Goal: Find specific page/section: Find specific page/section

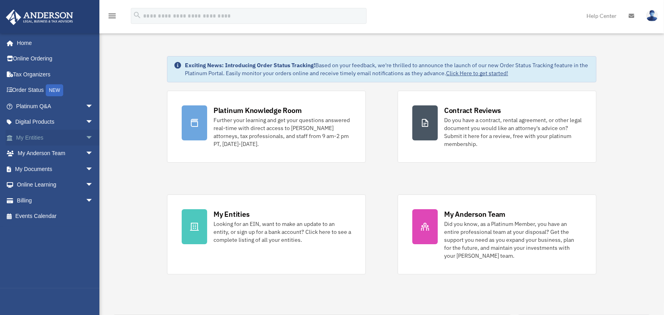
click at [55, 139] on link "My Entities arrow_drop_down" at bounding box center [56, 138] width 100 height 16
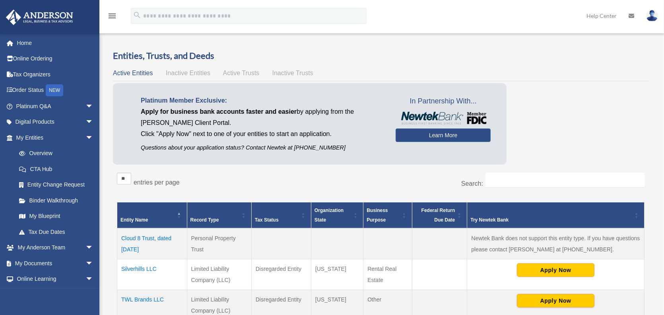
scroll to position [66, 0]
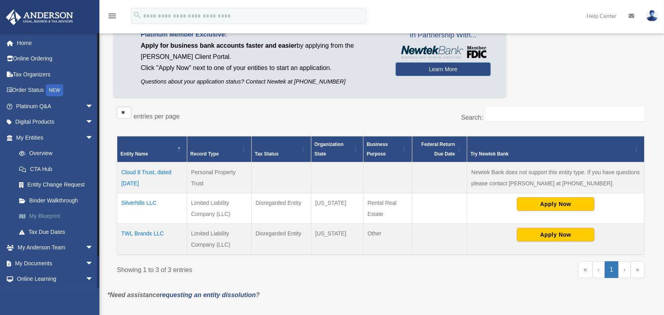
click at [45, 213] on link "My Blueprint" at bounding box center [58, 216] width 94 height 16
